Goal: Task Accomplishment & Management: Manage account settings

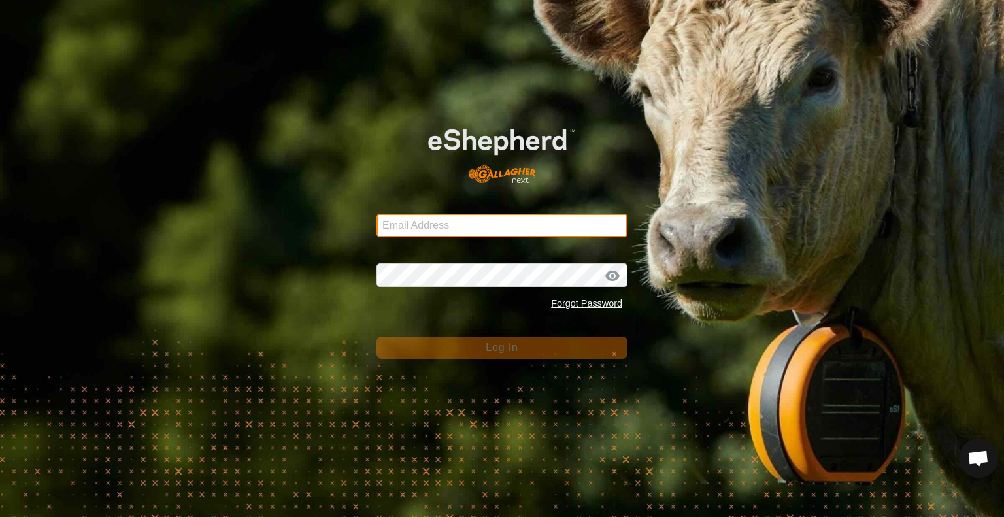
click at [459, 225] on input "Email Address" at bounding box center [501, 226] width 251 height 24
type input "[EMAIL_ADDRESS][DOMAIN_NAME]"
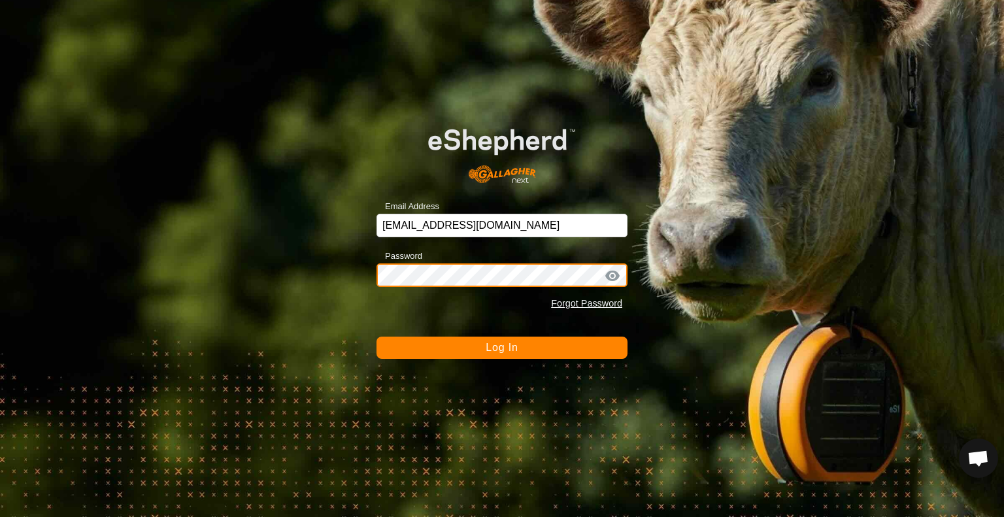
click at [376, 337] on button "Log In" at bounding box center [501, 348] width 251 height 22
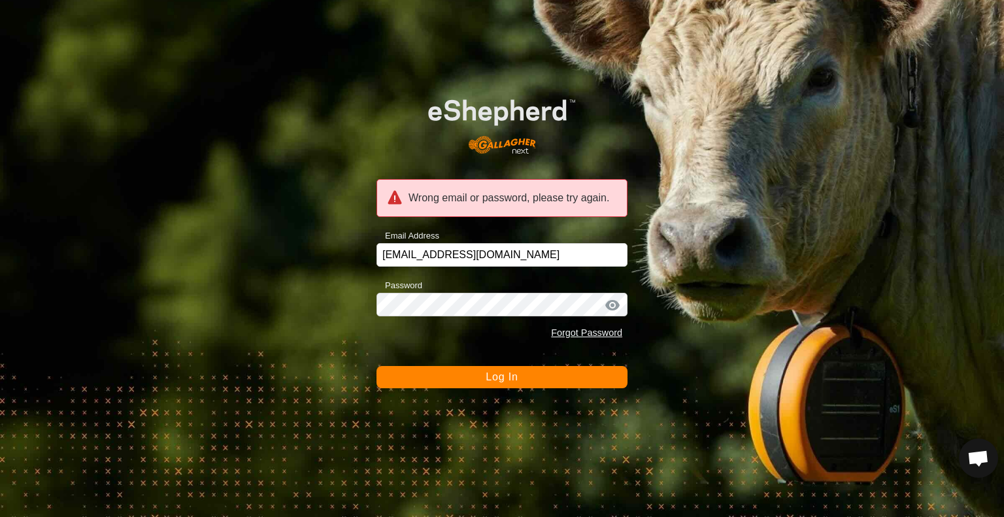
click at [614, 308] on div at bounding box center [612, 305] width 20 height 13
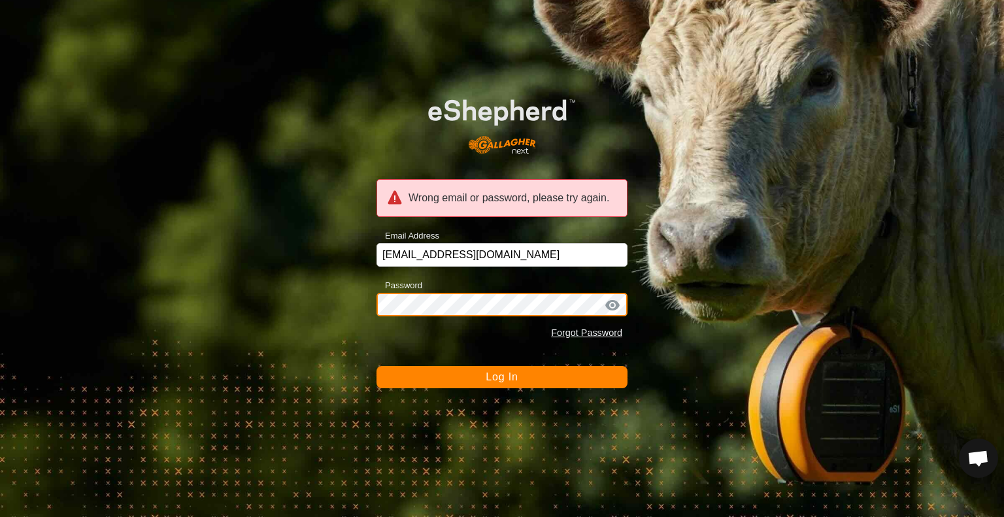
click at [376, 366] on button "Log In" at bounding box center [501, 377] width 251 height 22
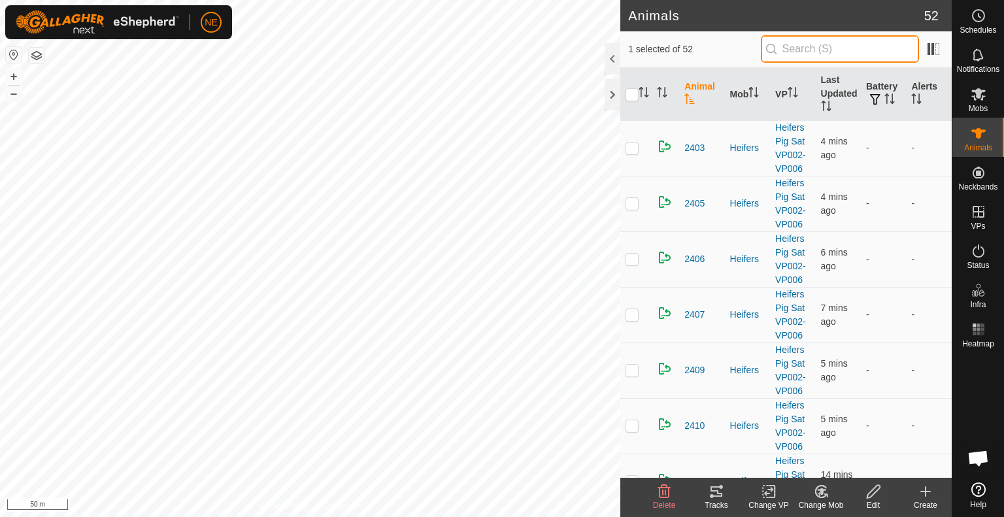
click at [798, 56] on input "text" at bounding box center [840, 48] width 158 height 27
type input "T51"
checkbox input "true"
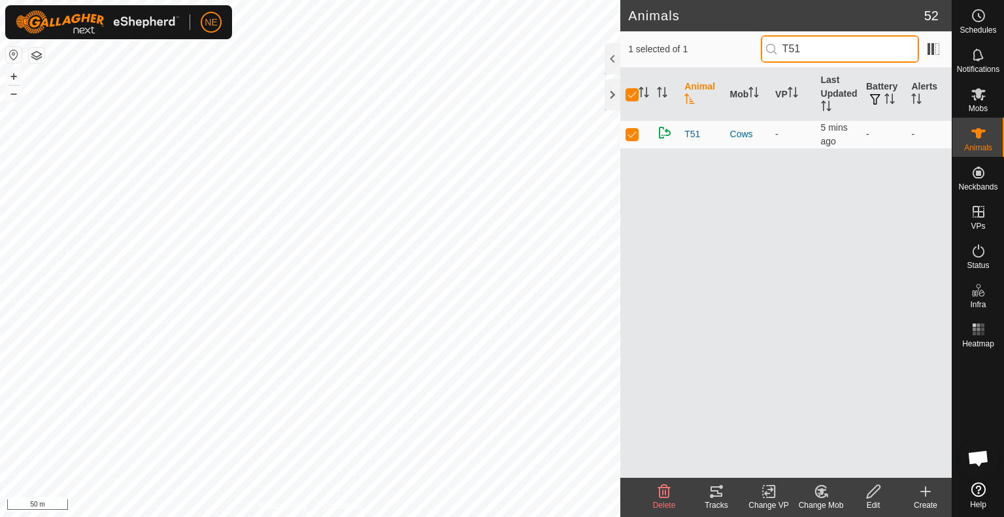
type input "T51"
click at [829, 500] on div "Change Mob" at bounding box center [821, 505] width 52 height 12
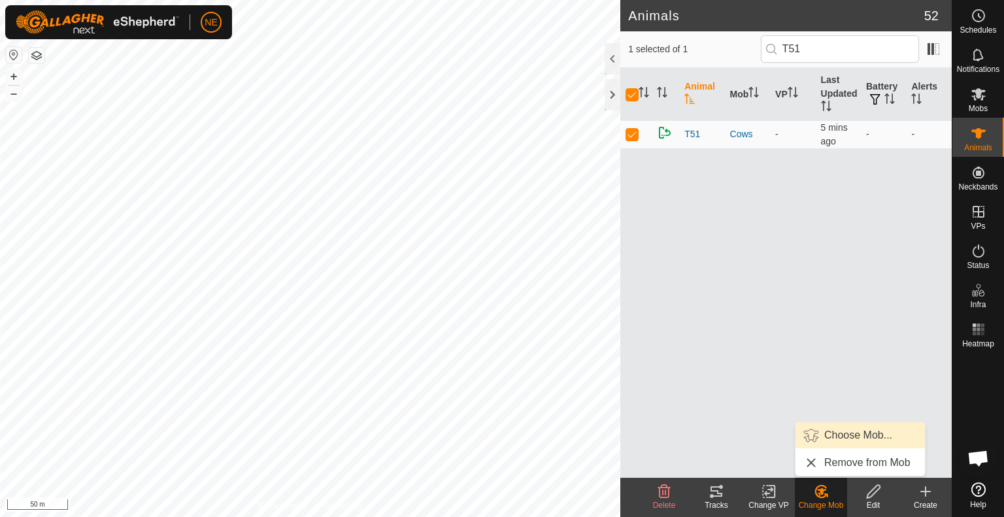
click at [860, 440] on link "Choose Mob..." at bounding box center [859, 435] width 129 height 26
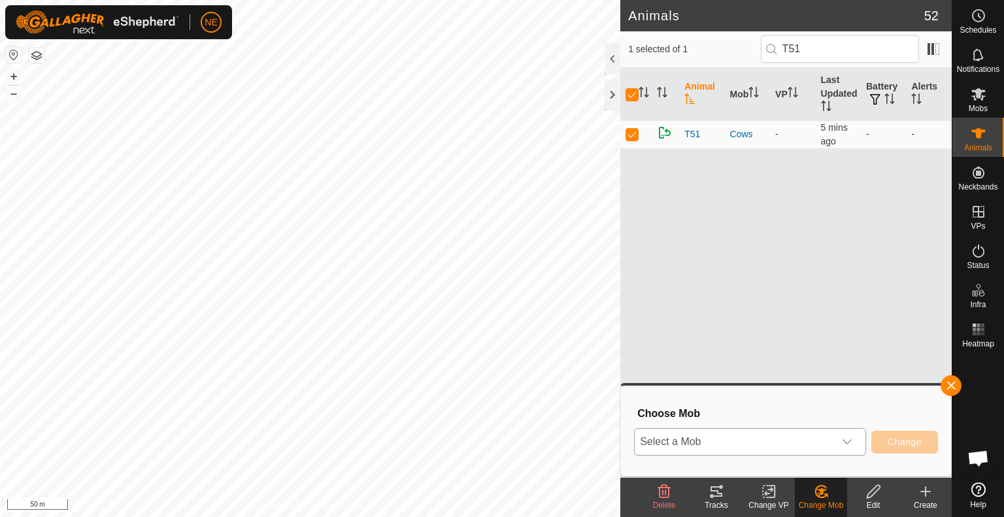
click at [848, 441] on icon "dropdown trigger" at bounding box center [847, 441] width 10 height 10
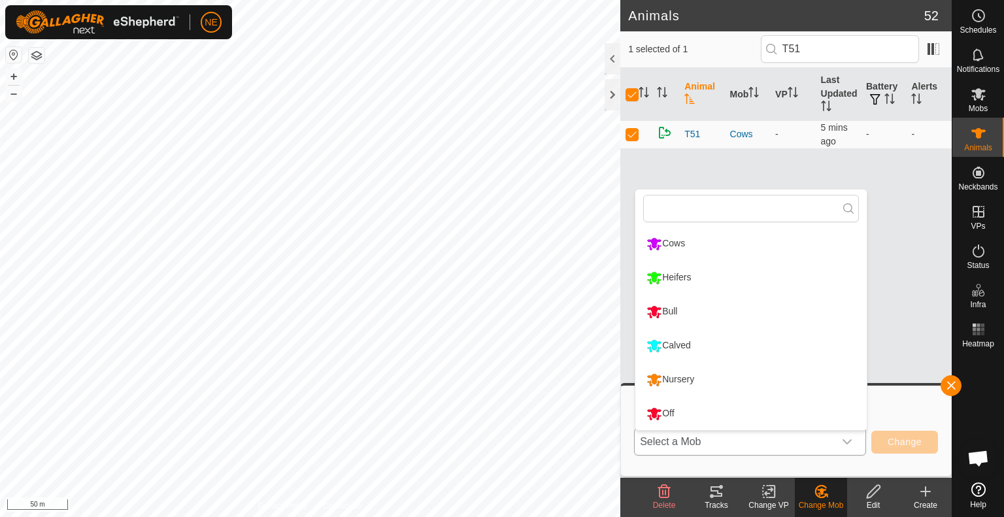
click at [764, 352] on li "Calved" at bounding box center [750, 345] width 231 height 33
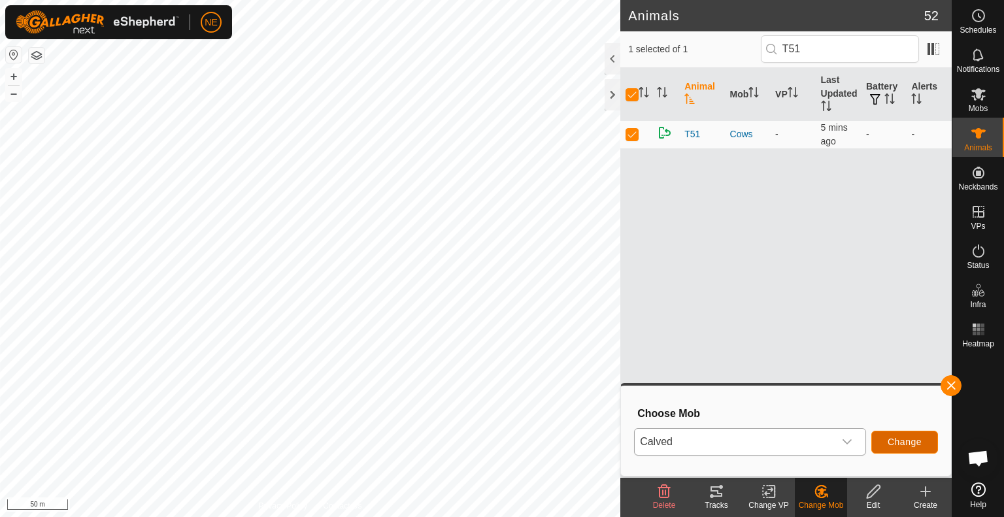
click at [907, 446] on span "Change" at bounding box center [904, 441] width 34 height 10
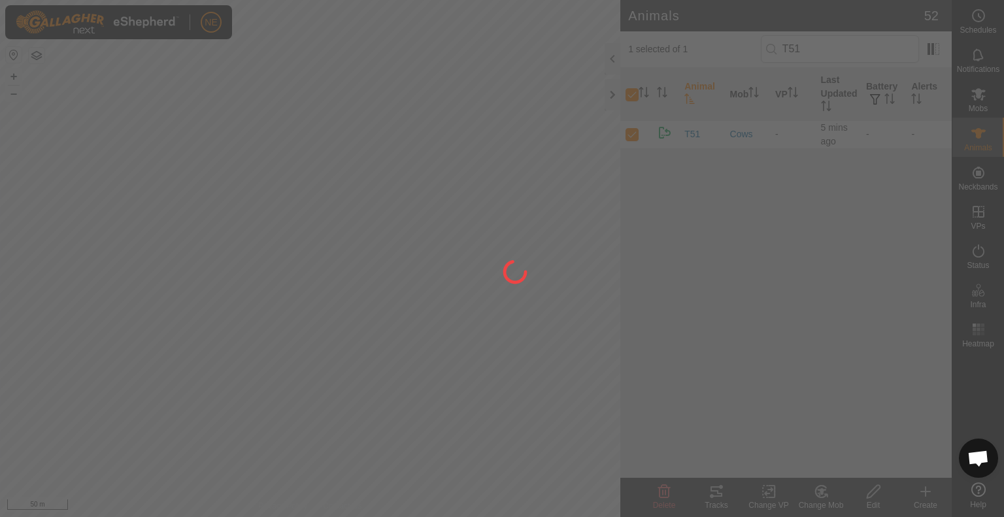
checkbox input "false"
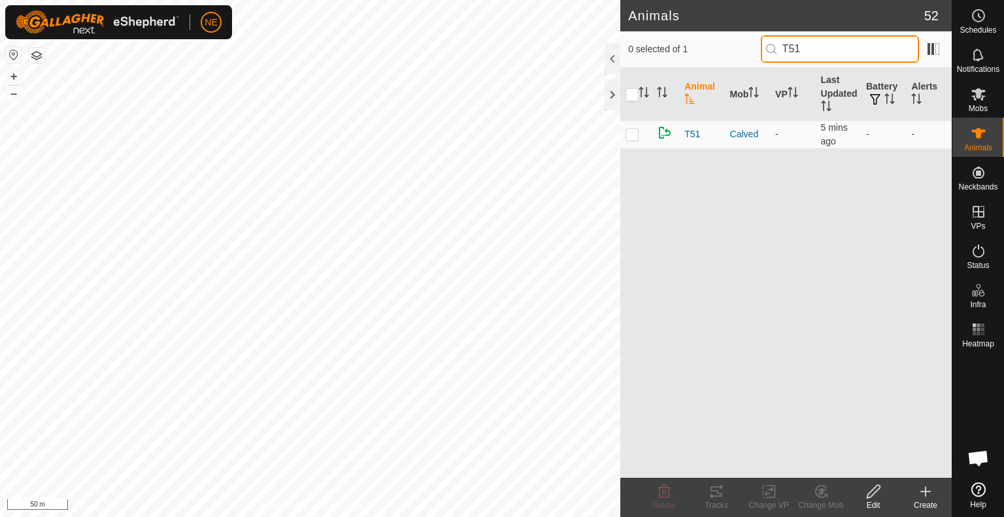
click at [817, 50] on input "T51" at bounding box center [840, 48] width 158 height 27
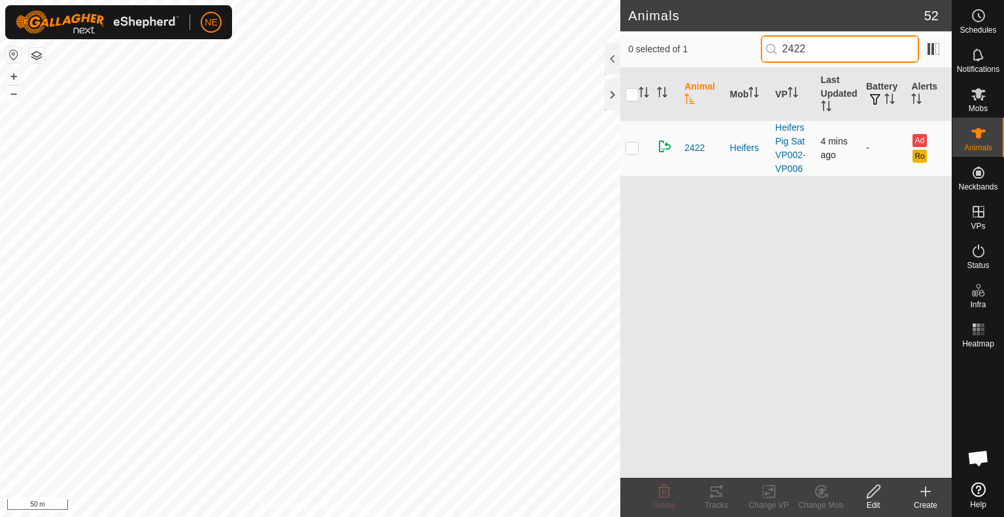
type input "2422"
click at [637, 148] on p-checkbox at bounding box center [631, 147] width 13 height 10
checkbox input "true"
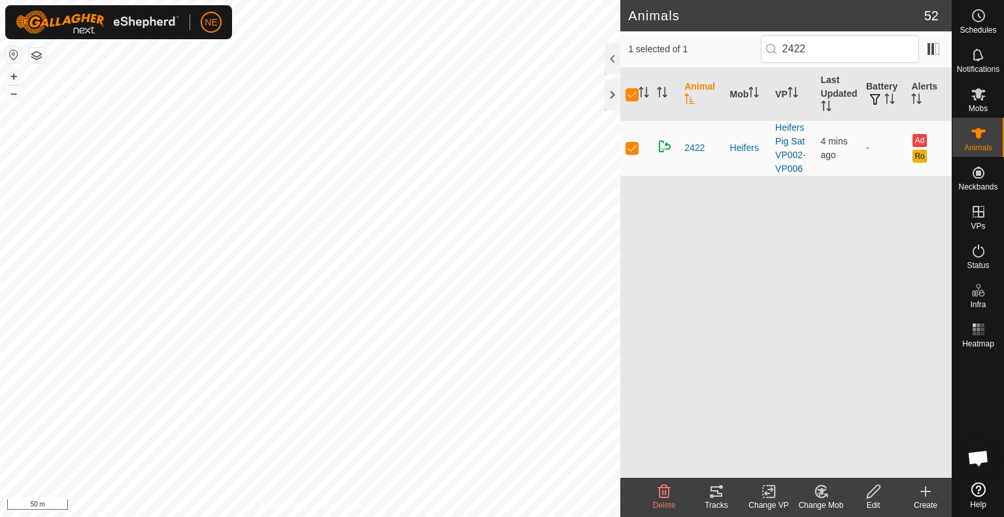
click at [818, 501] on div "Change Mob" at bounding box center [821, 505] width 52 height 12
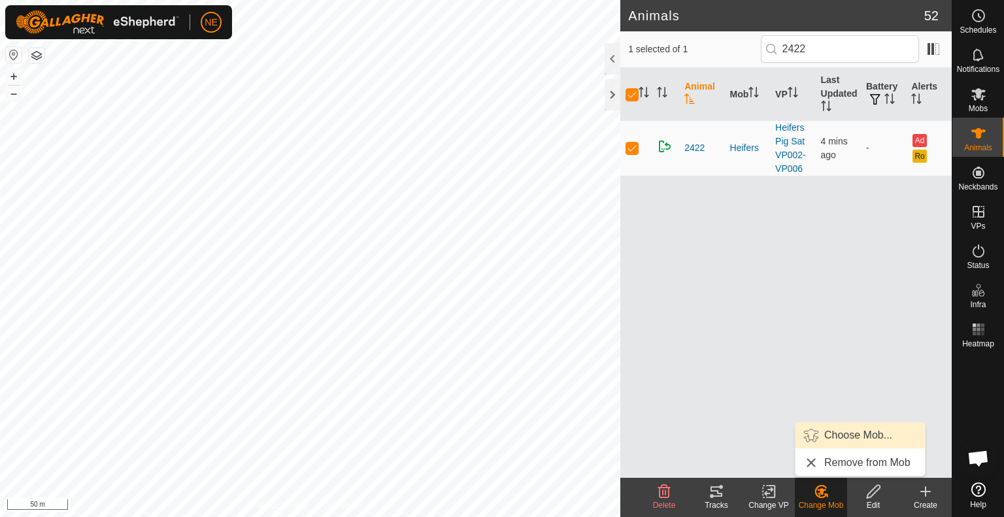
click at [834, 435] on link "Choose Mob..." at bounding box center [859, 435] width 129 height 26
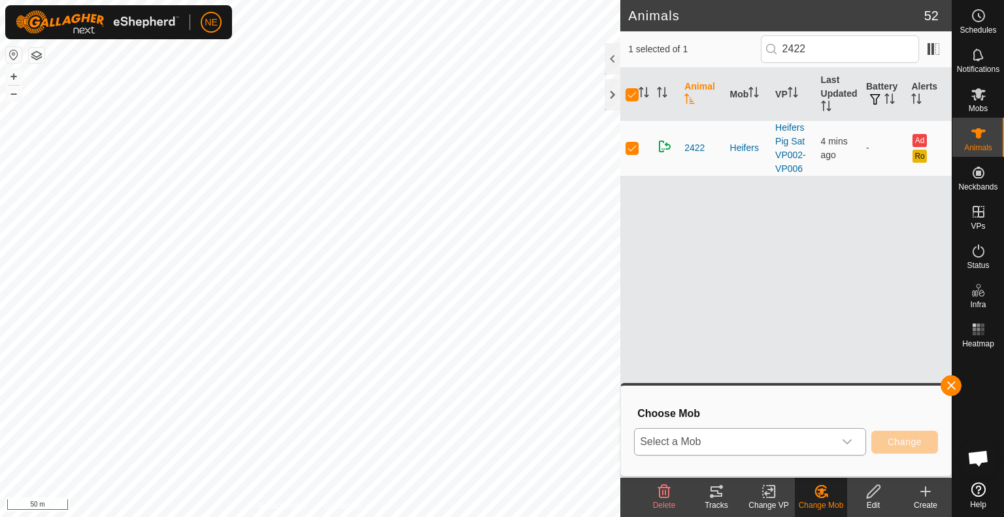
click at [846, 442] on icon "dropdown trigger" at bounding box center [846, 441] width 9 height 5
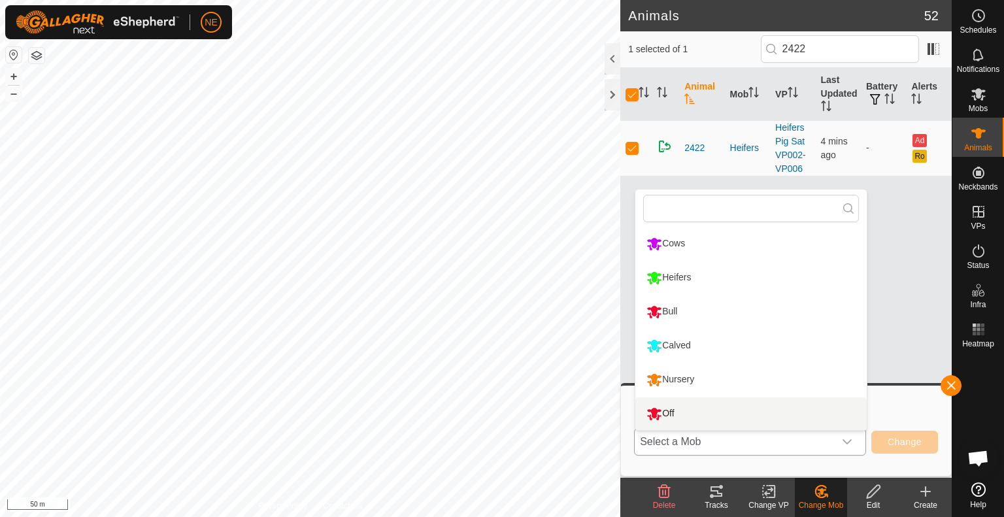
click at [705, 418] on li "Off" at bounding box center [750, 413] width 231 height 33
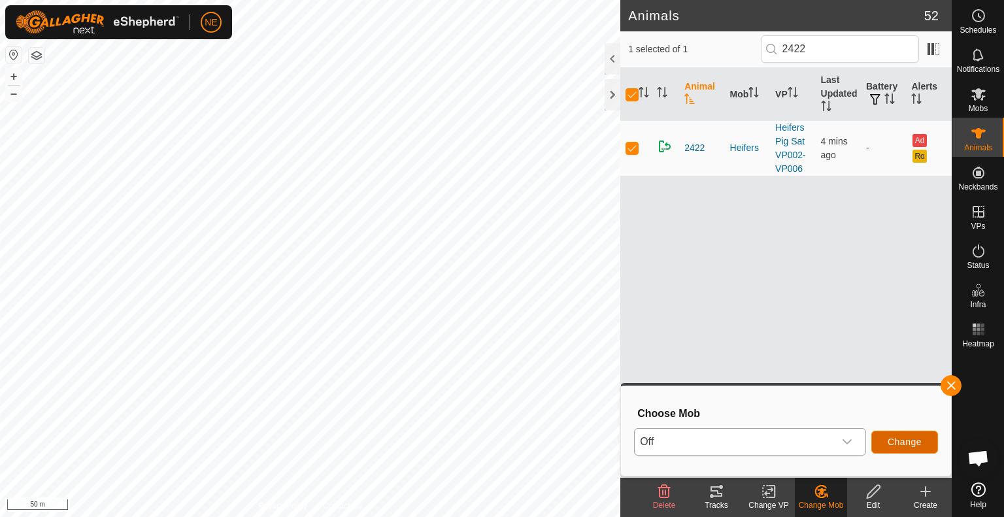
click at [884, 445] on button "Change" at bounding box center [904, 442] width 67 height 23
checkbox input "false"
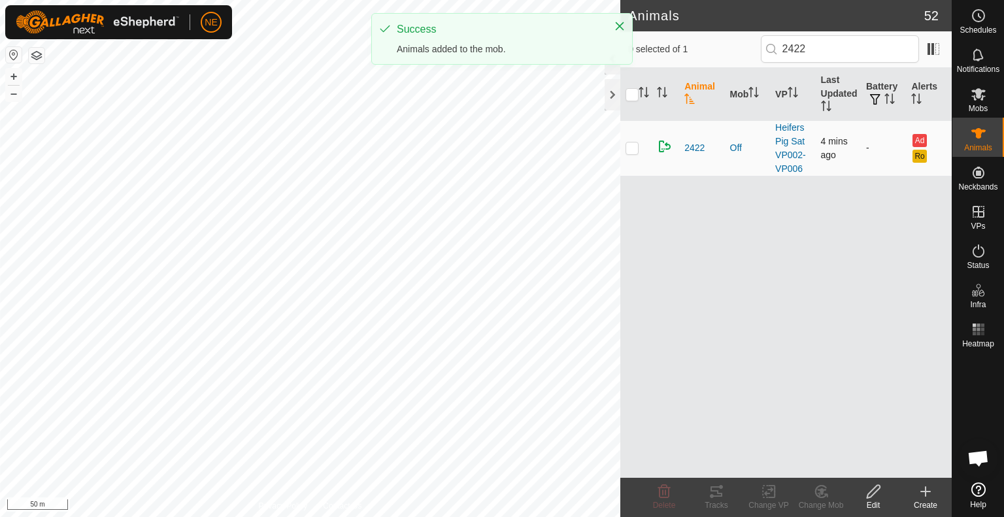
click at [633, 145] on p-checkbox at bounding box center [631, 147] width 13 height 10
checkbox input "true"
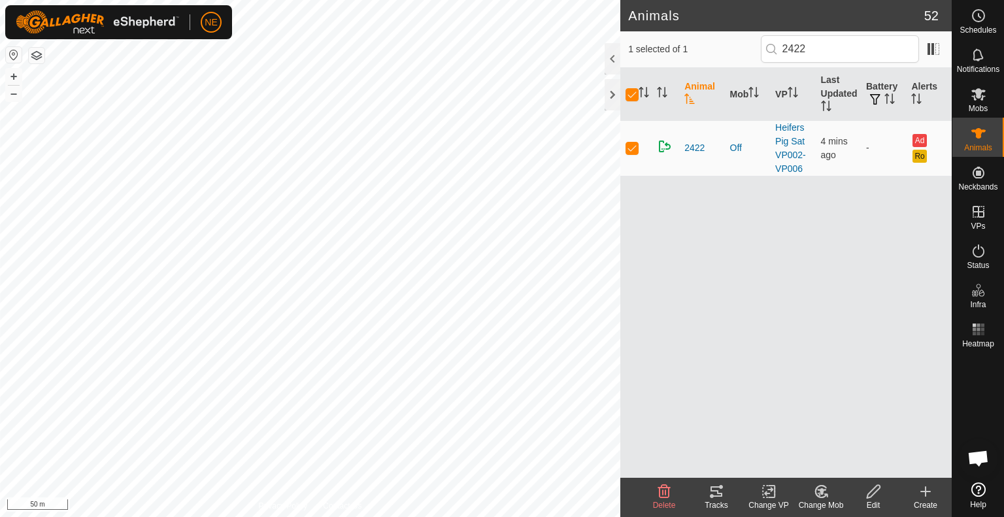
click at [774, 480] on div "Change VP" at bounding box center [768, 497] width 52 height 39
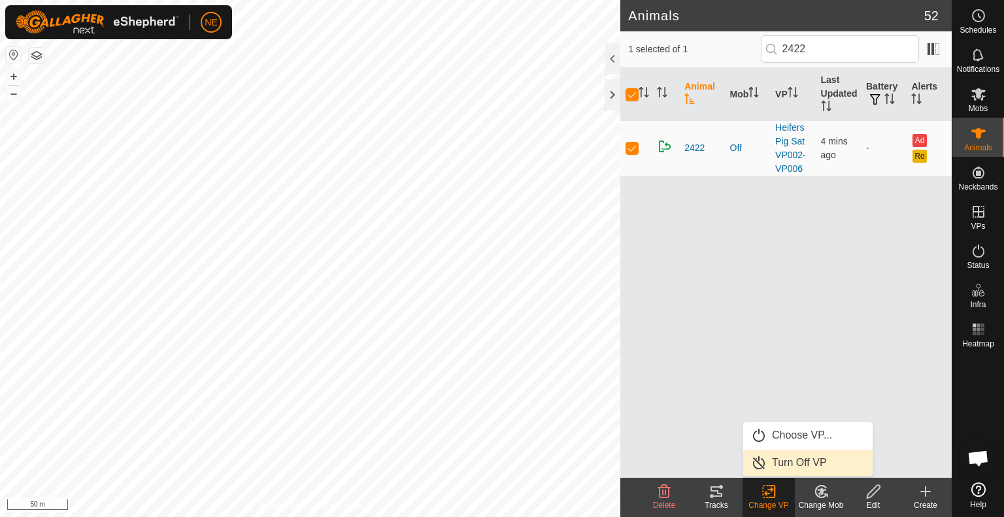
click at [794, 467] on link "Turn Off VP" at bounding box center [807, 463] width 129 height 26
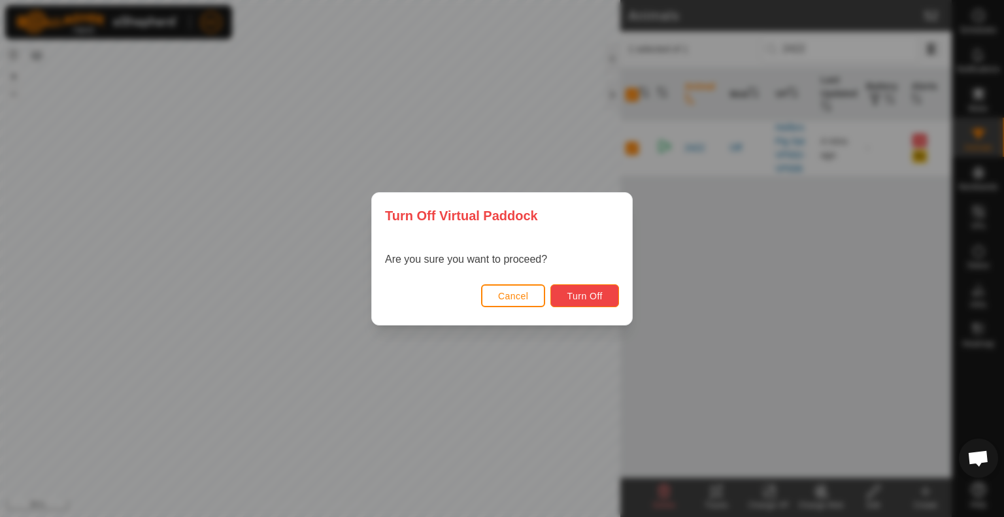
click at [595, 296] on span "Turn Off" at bounding box center [585, 296] width 36 height 10
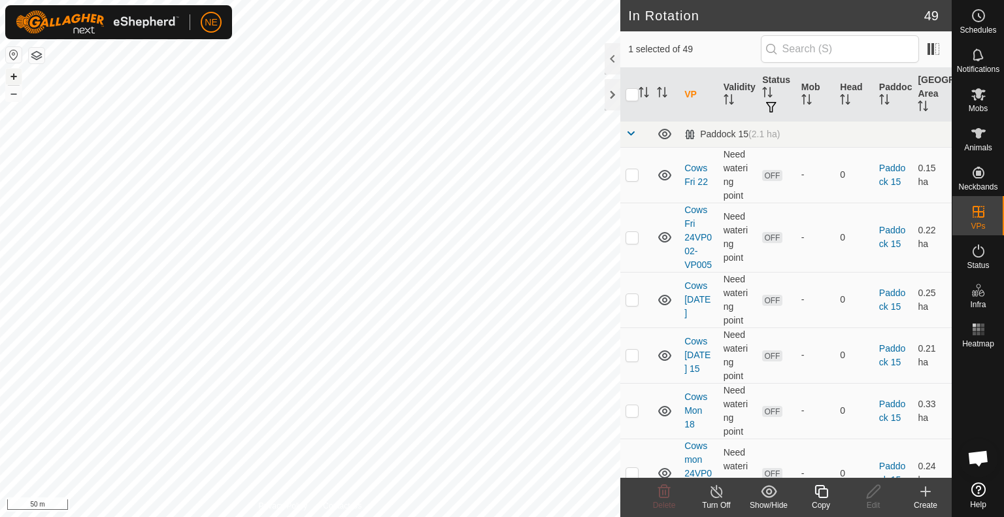
click at [12, 74] on button "+" at bounding box center [14, 77] width 16 height 16
click at [810, 497] on copy-svg-icon at bounding box center [821, 492] width 52 height 16
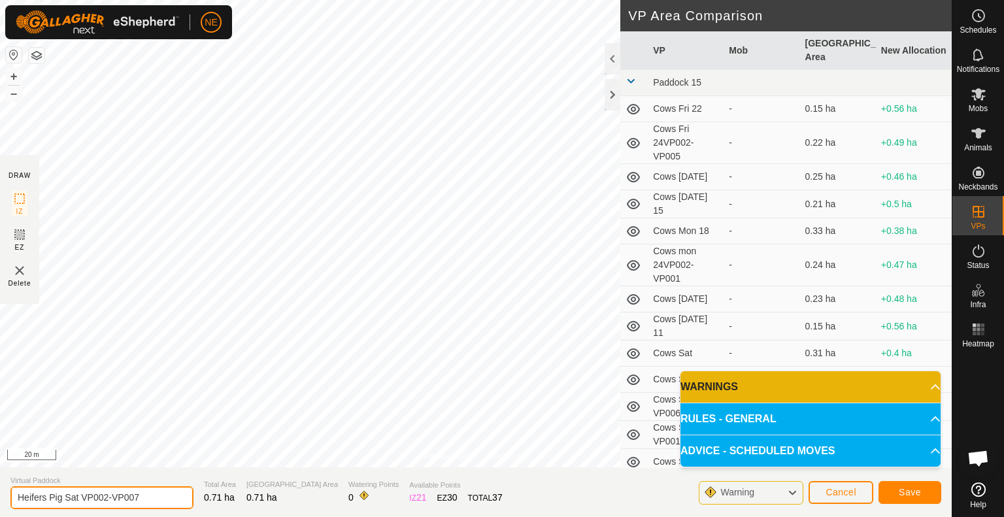
click at [78, 501] on input "Heifers Pig Sat VP002-VP007" at bounding box center [101, 497] width 183 height 23
type input "Heifers Pig Sun VP002-VP007"
click at [898, 484] on button "Save" at bounding box center [909, 492] width 63 height 23
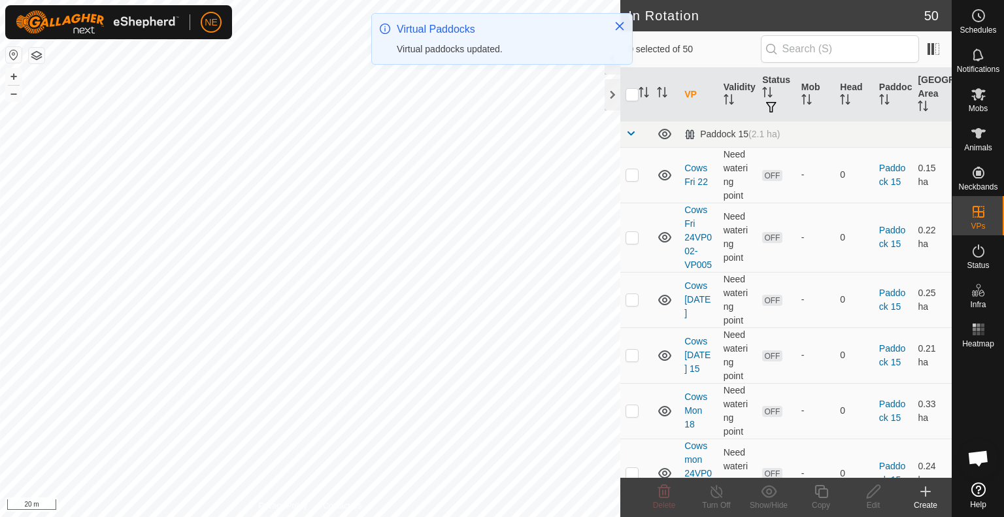
checkbox input "true"
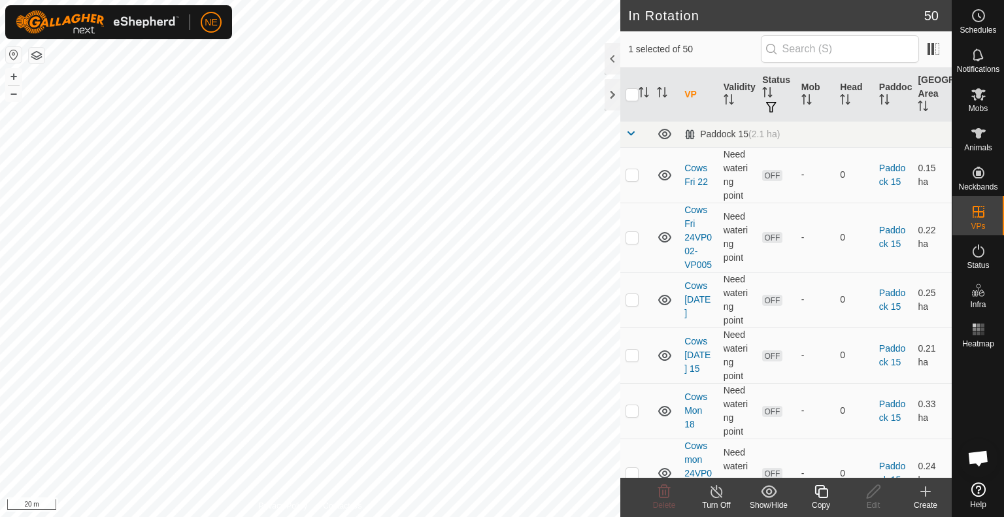
click at [823, 503] on div "Copy" at bounding box center [821, 505] width 52 height 12
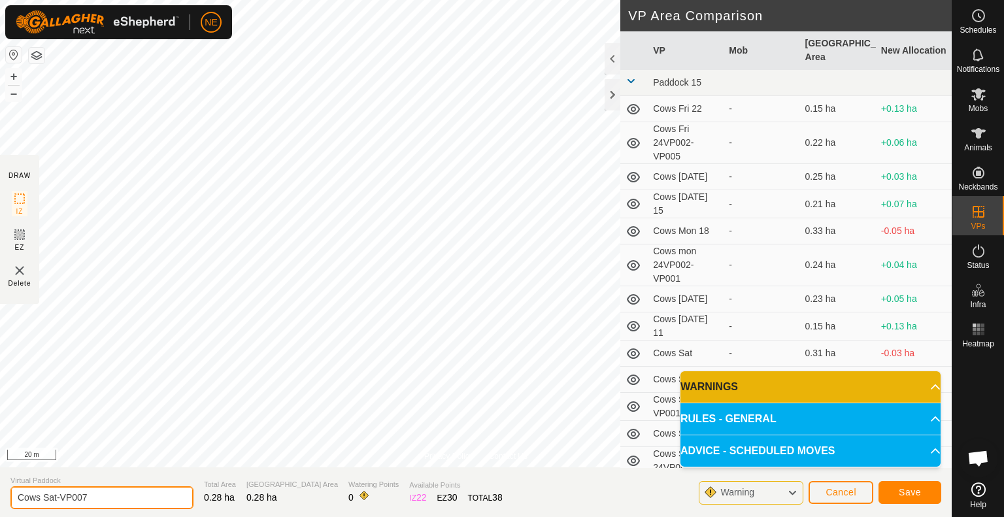
click at [56, 499] on input "Cows Sat-VP007" at bounding box center [101, 497] width 183 height 23
type input "Cows Sun-VP007"
click at [917, 487] on span "Save" at bounding box center [909, 492] width 22 height 10
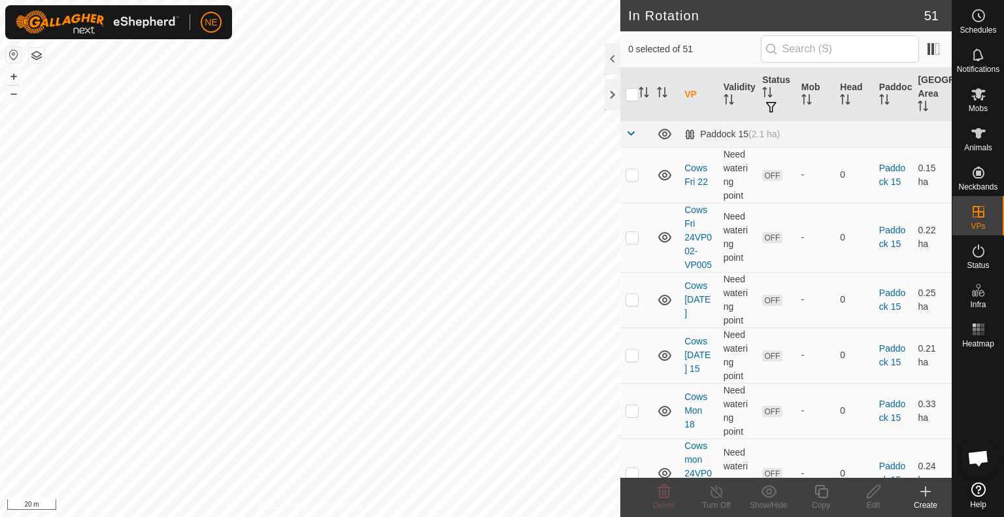
checkbox input "true"
click at [819, 498] on icon at bounding box center [821, 492] width 16 height 16
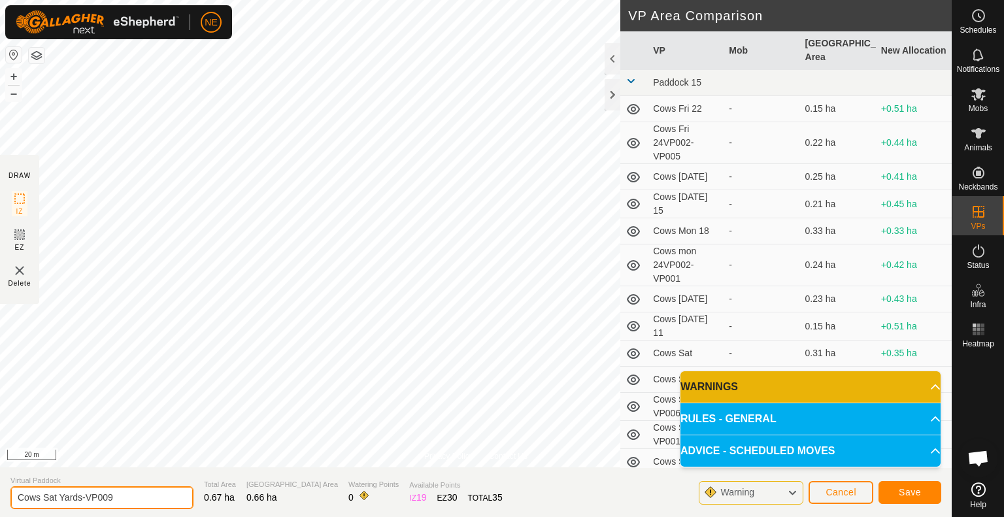
click at [56, 498] on input "Cows Sat Yards-VP009" at bounding box center [101, 497] width 183 height 23
type input "Cows Sun Yards-VP009"
click at [919, 493] on span "Save" at bounding box center [909, 492] width 22 height 10
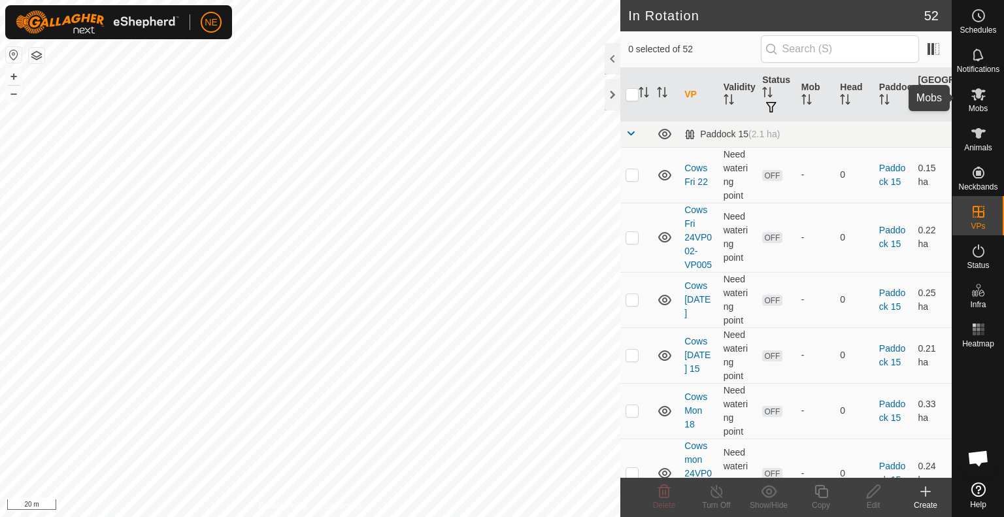
click at [983, 95] on icon at bounding box center [978, 94] width 16 height 16
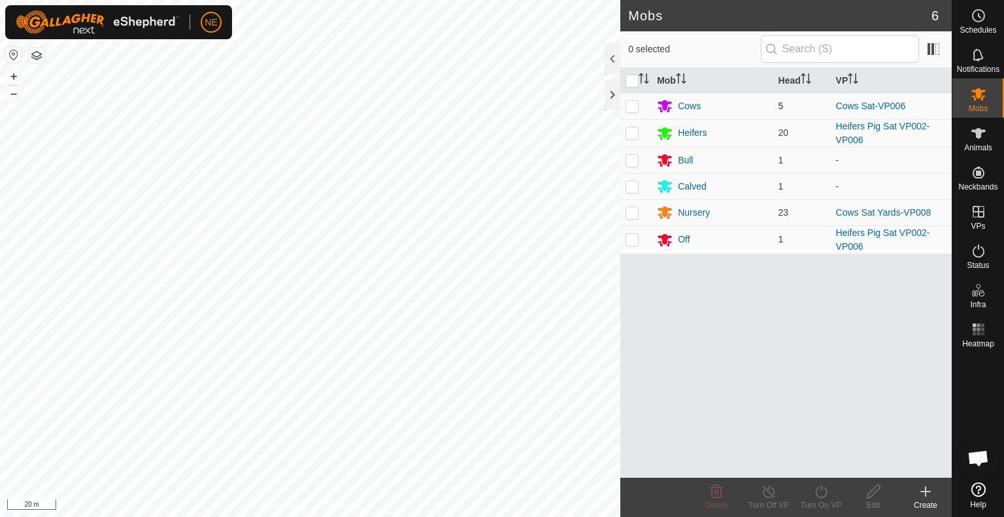
click at [633, 107] on p-checkbox at bounding box center [631, 106] width 13 height 10
checkbox input "true"
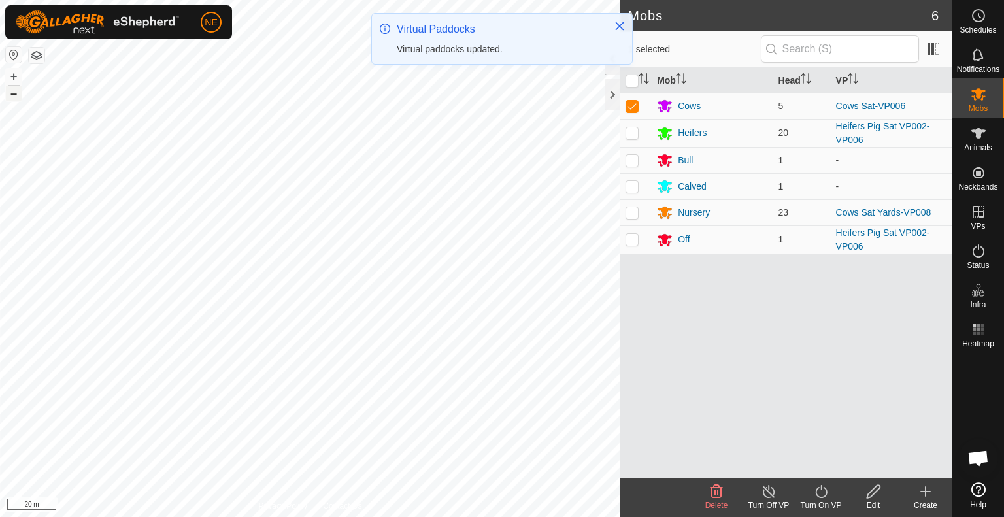
click at [16, 97] on button "–" at bounding box center [14, 94] width 16 height 16
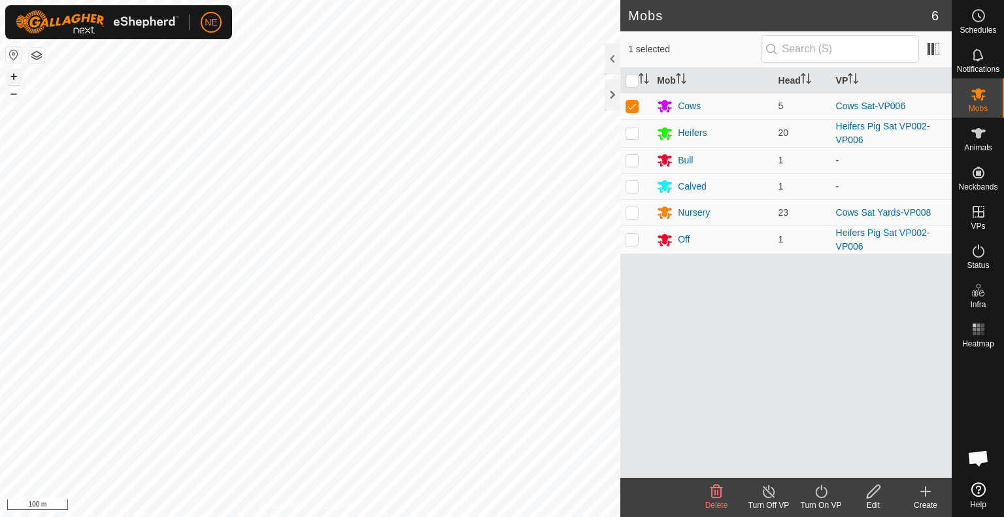
click at [13, 73] on button "+" at bounding box center [14, 77] width 16 height 16
click at [827, 496] on icon at bounding box center [821, 492] width 16 height 16
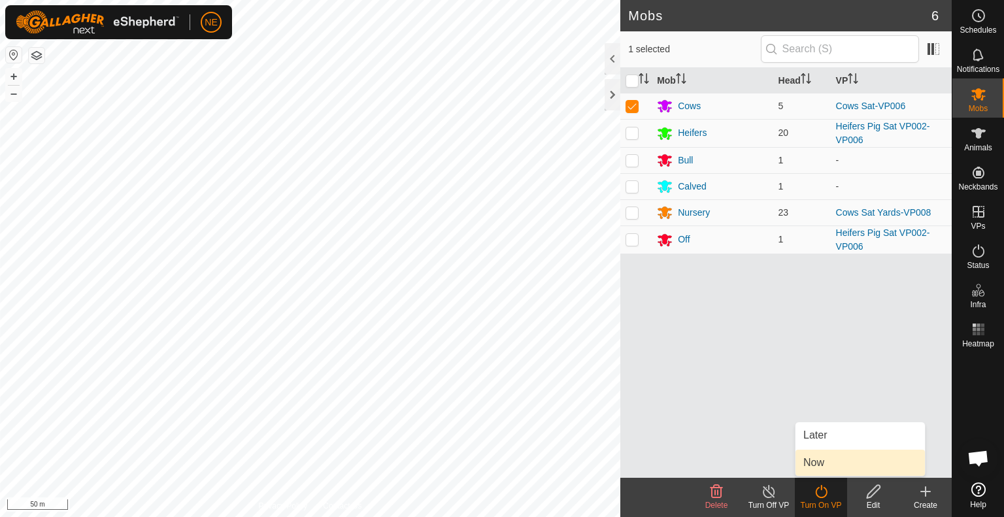
click at [829, 472] on link "Now" at bounding box center [859, 463] width 129 height 26
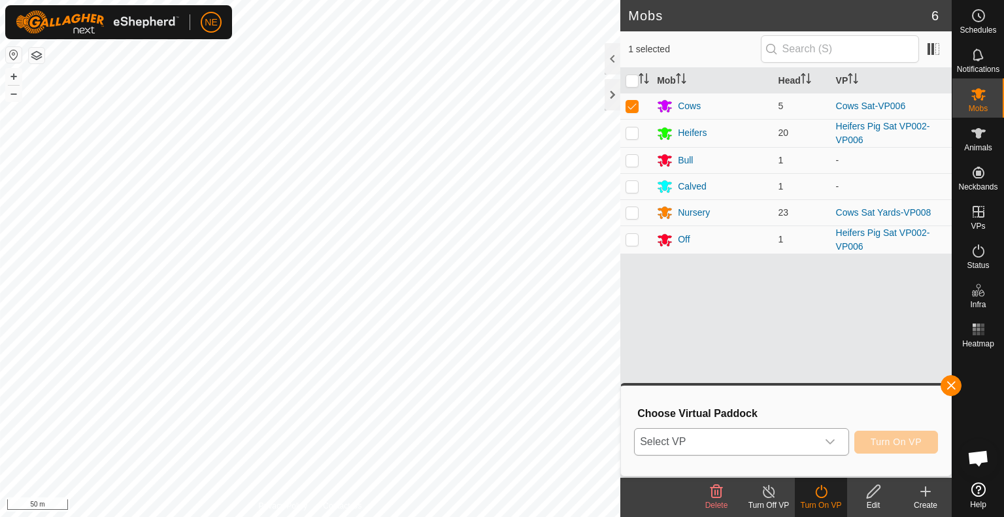
click at [834, 442] on icon "dropdown trigger" at bounding box center [830, 441] width 10 height 10
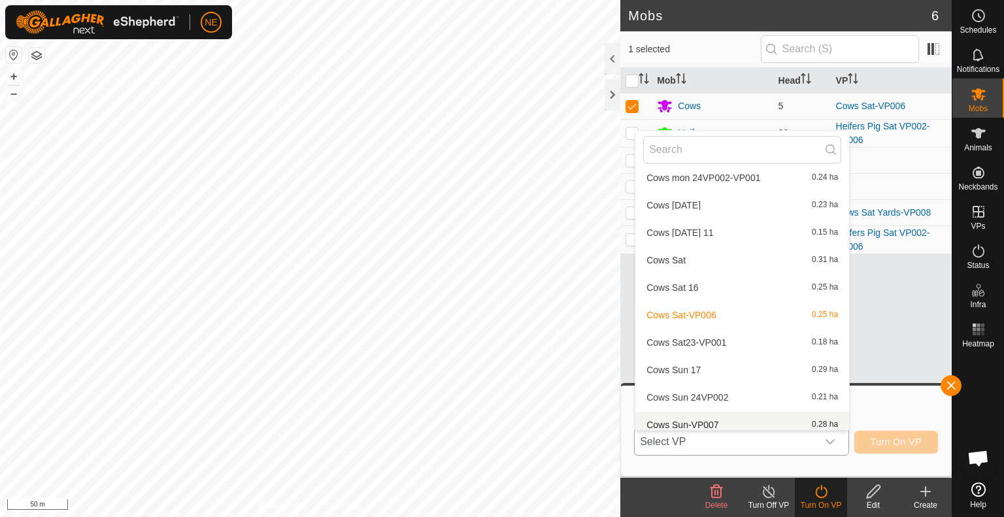
scroll to position [179, 0]
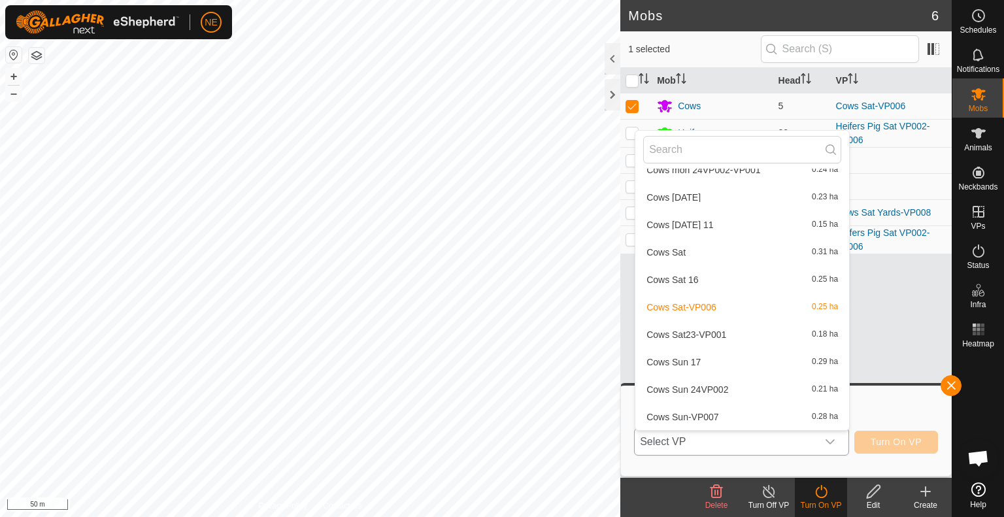
click at [740, 415] on li "Cows Sun-VP007 0.28 ha" at bounding box center [742, 417] width 214 height 26
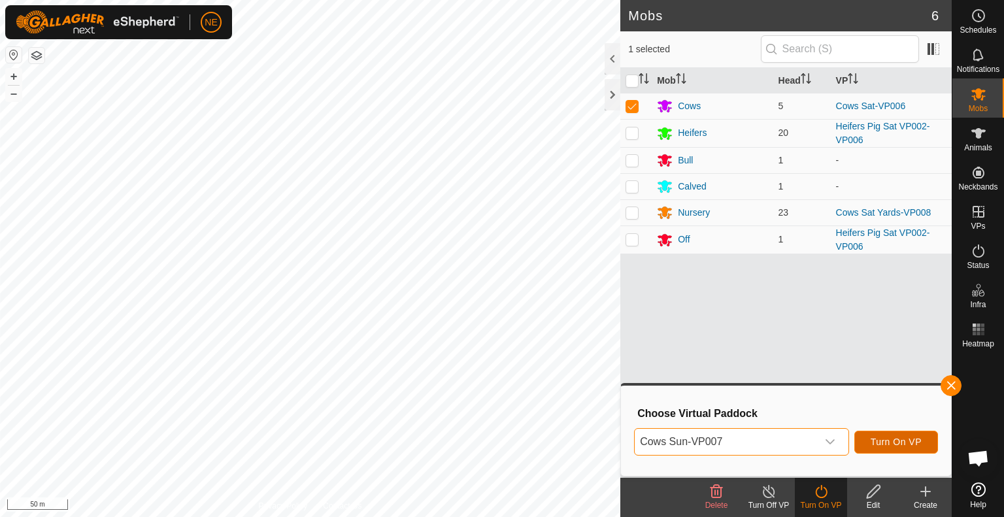
click at [928, 441] on button "Turn On VP" at bounding box center [896, 442] width 84 height 23
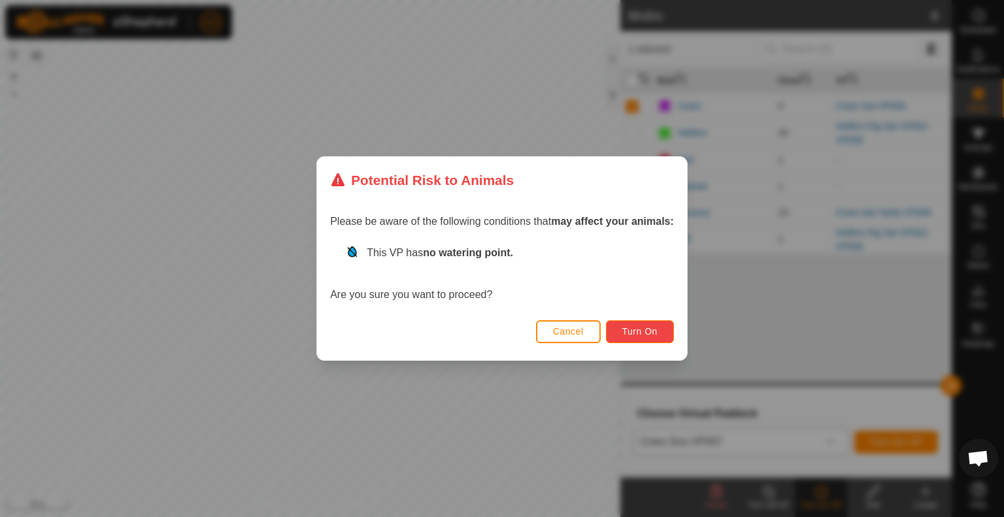
click at [628, 326] on span "Turn On" at bounding box center [639, 331] width 35 height 10
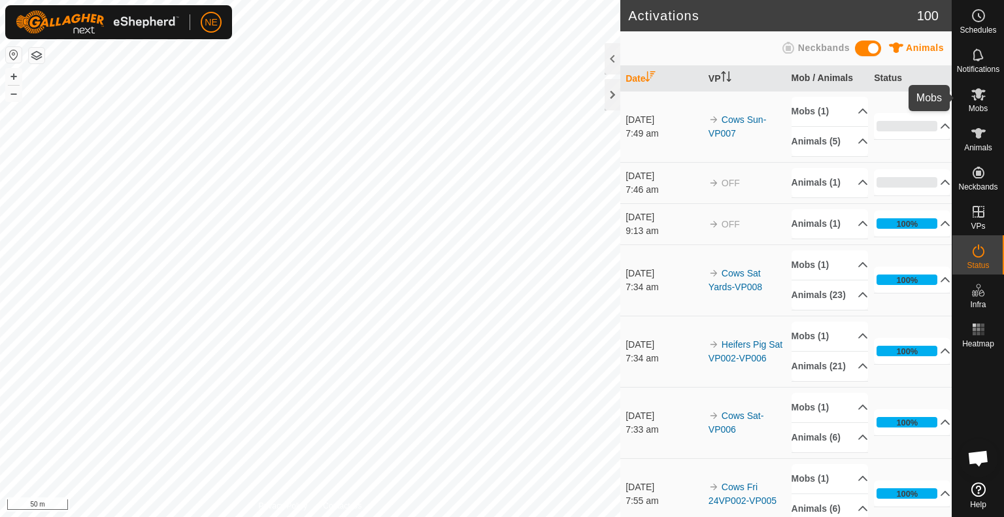
click at [978, 100] on icon at bounding box center [978, 94] width 16 height 16
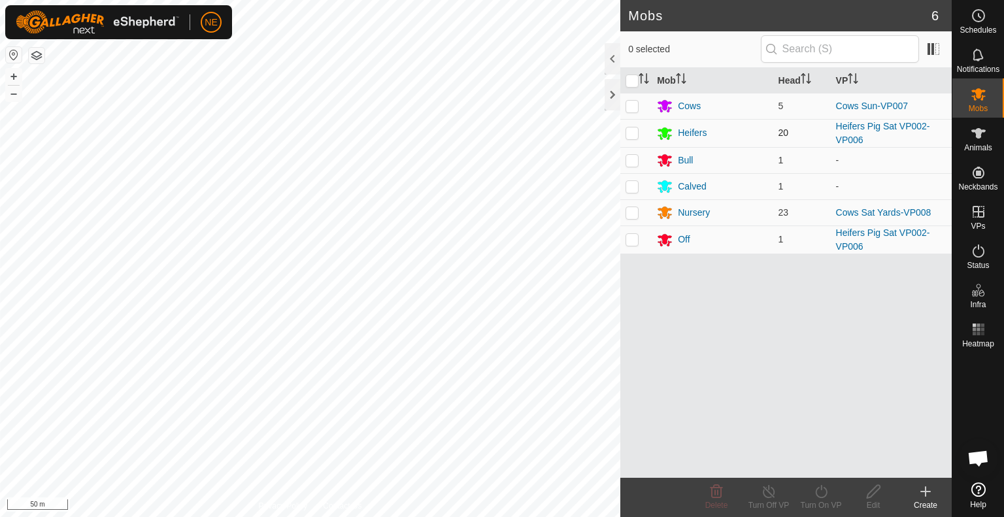
click at [632, 134] on p-checkbox at bounding box center [631, 132] width 13 height 10
checkbox input "true"
click at [819, 488] on icon at bounding box center [821, 492] width 16 height 16
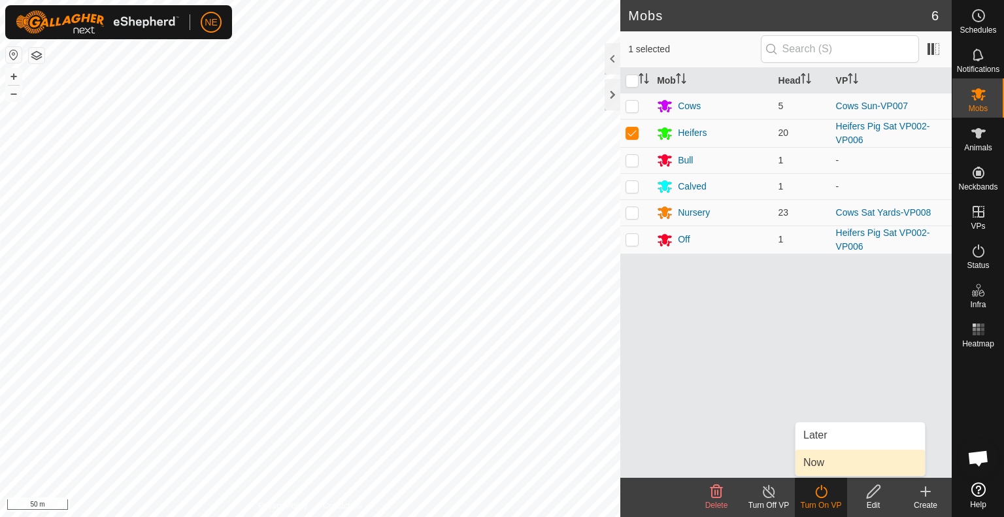
click at [839, 460] on link "Now" at bounding box center [859, 463] width 129 height 26
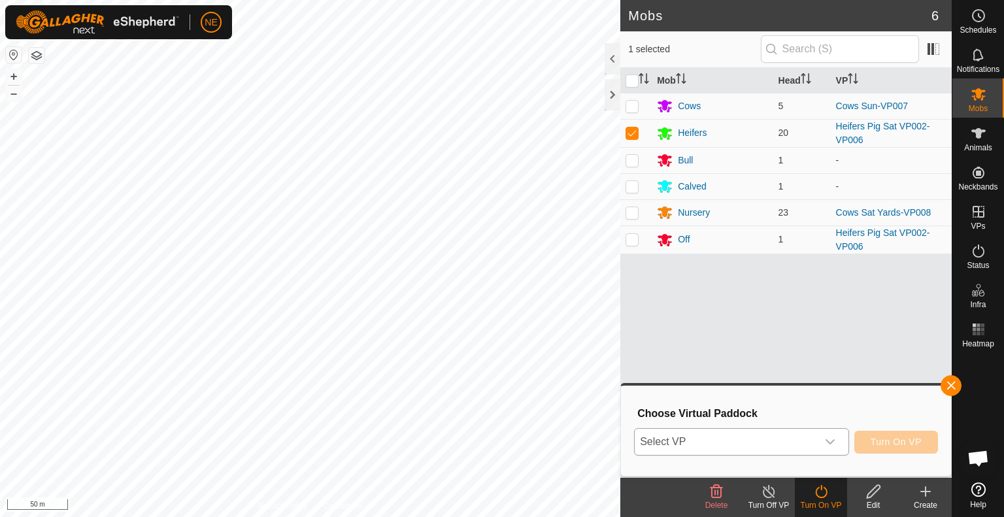
click at [836, 442] on div "dropdown trigger" at bounding box center [830, 442] width 26 height 26
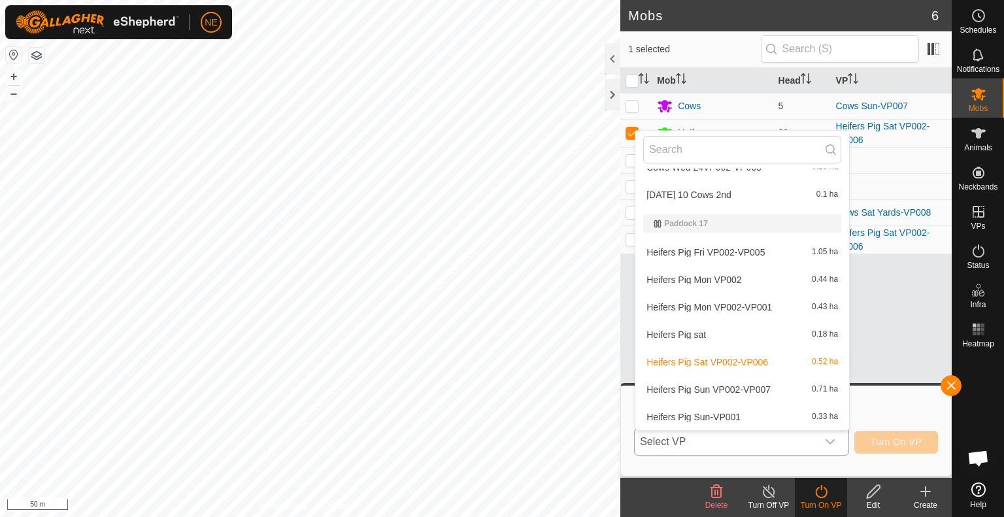
scroll to position [955, 0]
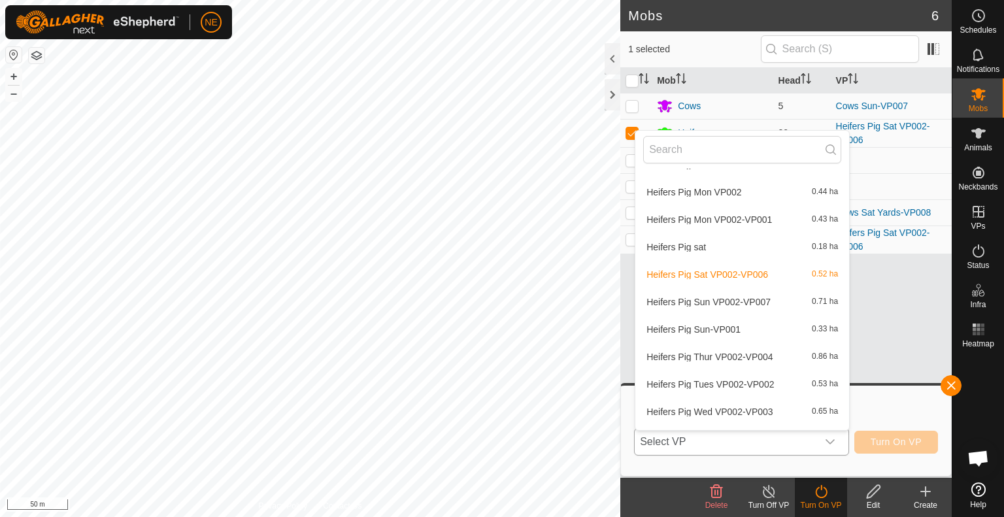
click at [759, 297] on li "Heifers Pig Sun VP002-VP007 0.71 ha" at bounding box center [742, 302] width 214 height 26
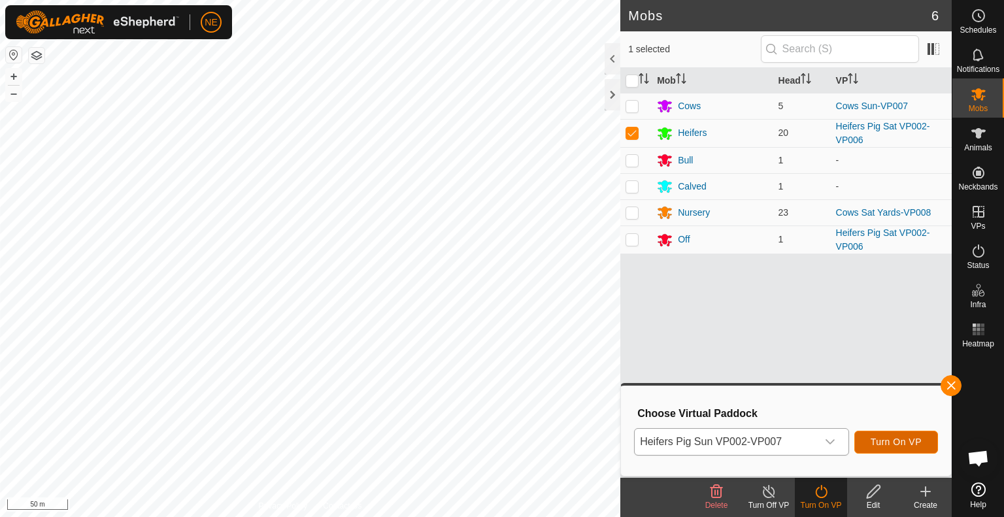
click at [877, 444] on span "Turn On VP" at bounding box center [895, 441] width 51 height 10
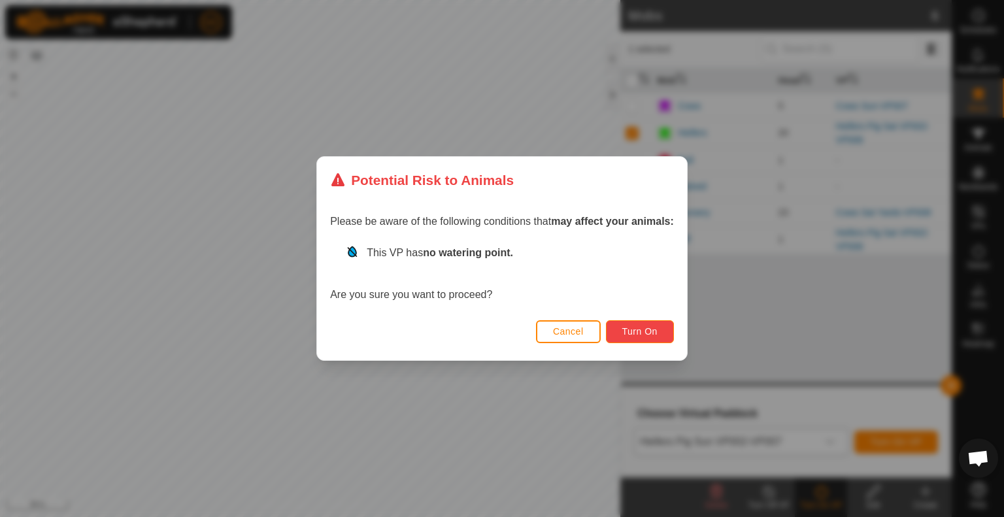
click at [640, 334] on span "Turn On" at bounding box center [639, 331] width 35 height 10
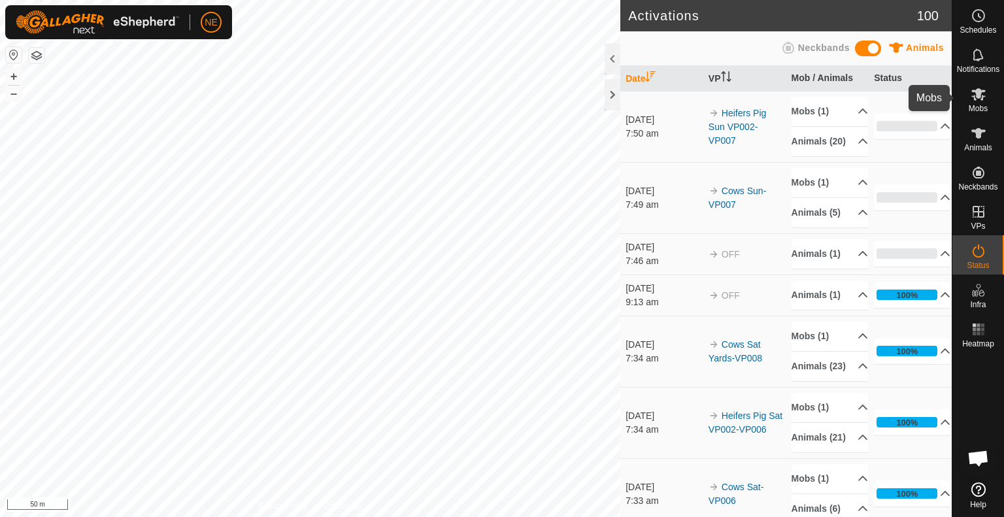
click at [985, 93] on es-mob-svg-icon at bounding box center [978, 94] width 24 height 21
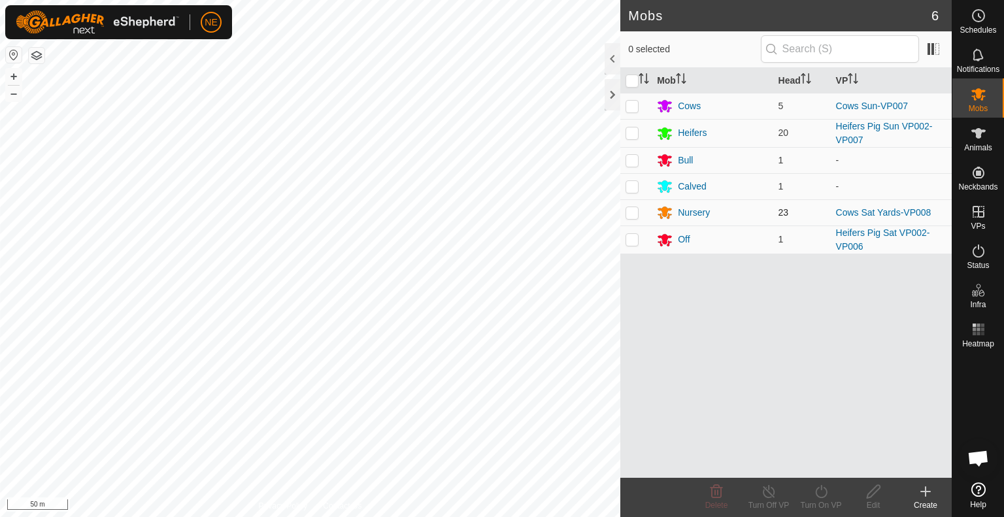
click at [638, 212] on p-checkbox at bounding box center [631, 212] width 13 height 10
checkbox input "true"
click at [824, 499] on div "Turn On VP" at bounding box center [821, 505] width 52 height 12
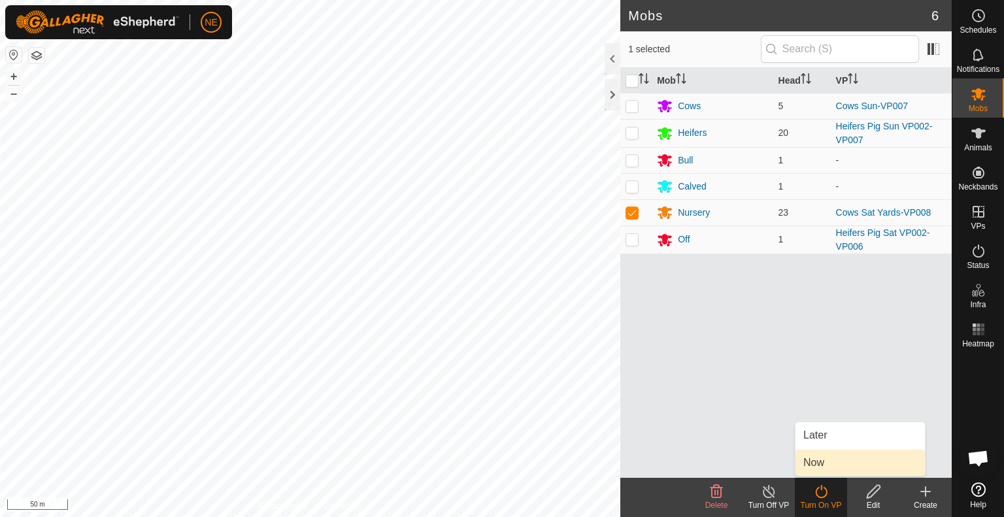
click at [819, 472] on link "Now" at bounding box center [859, 463] width 129 height 26
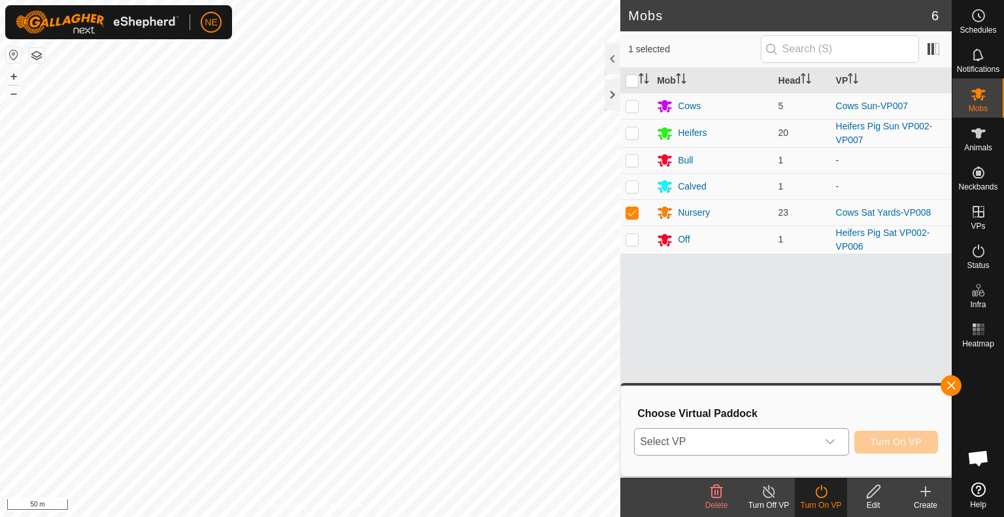
click at [830, 451] on div "dropdown trigger" at bounding box center [830, 442] width 26 height 26
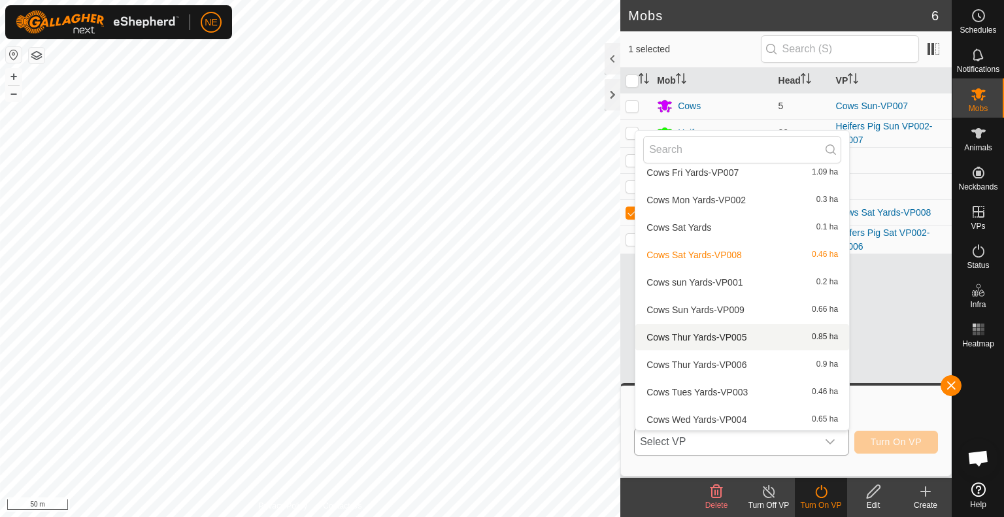
scroll to position [1255, 0]
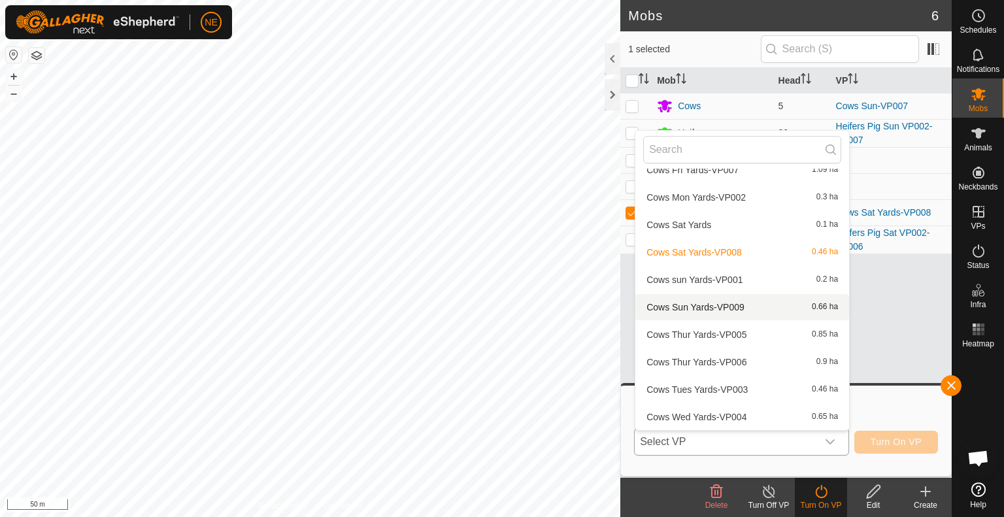
click at [729, 306] on li "Cows Sun Yards-VP009 0.66 ha" at bounding box center [742, 307] width 214 height 26
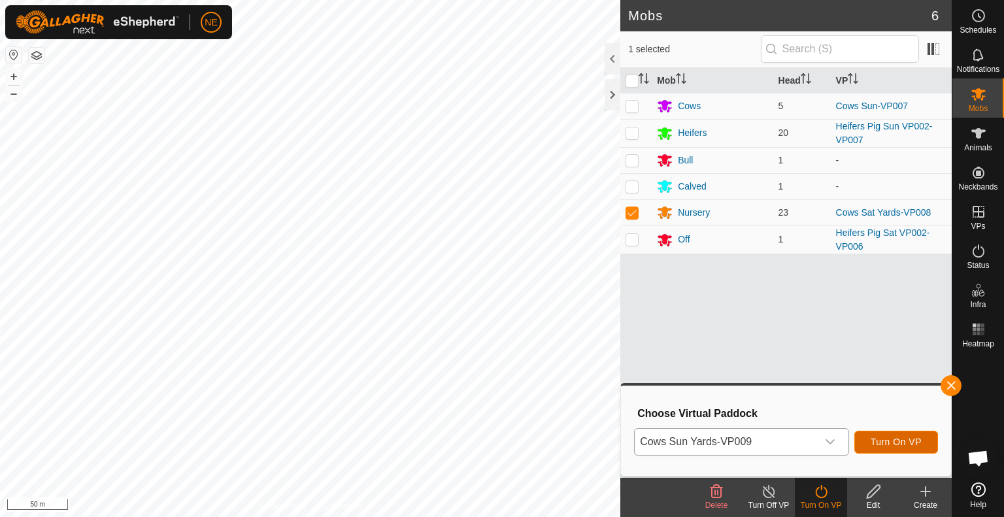
click at [904, 435] on button "Turn On VP" at bounding box center [896, 442] width 84 height 23
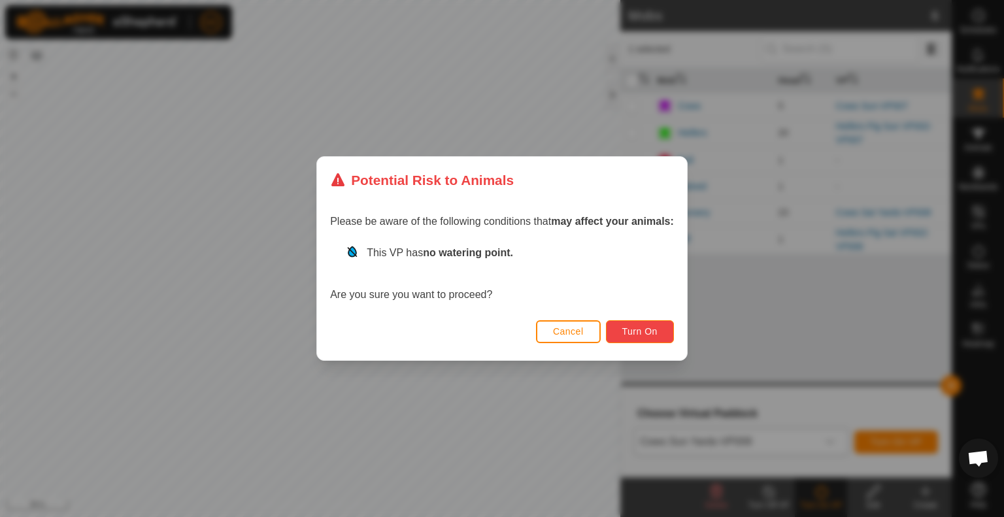
click at [649, 333] on span "Turn On" at bounding box center [639, 331] width 35 height 10
